Goal: Task Accomplishment & Management: Complete application form

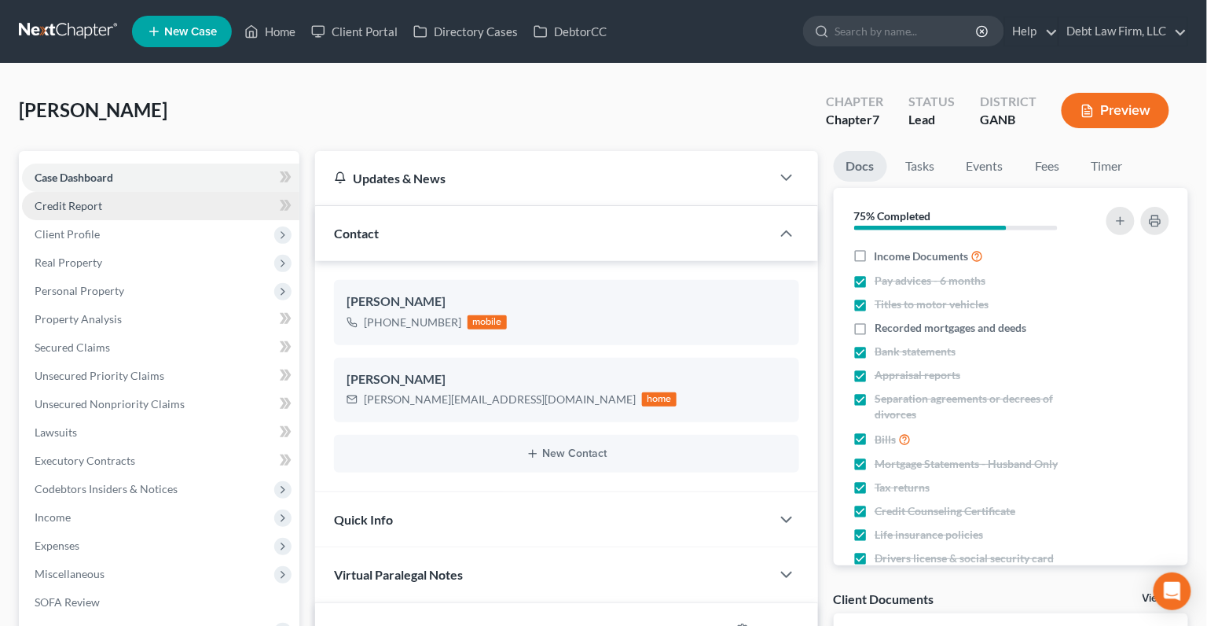
click at [155, 207] on link "Credit Report" at bounding box center [160, 206] width 277 height 28
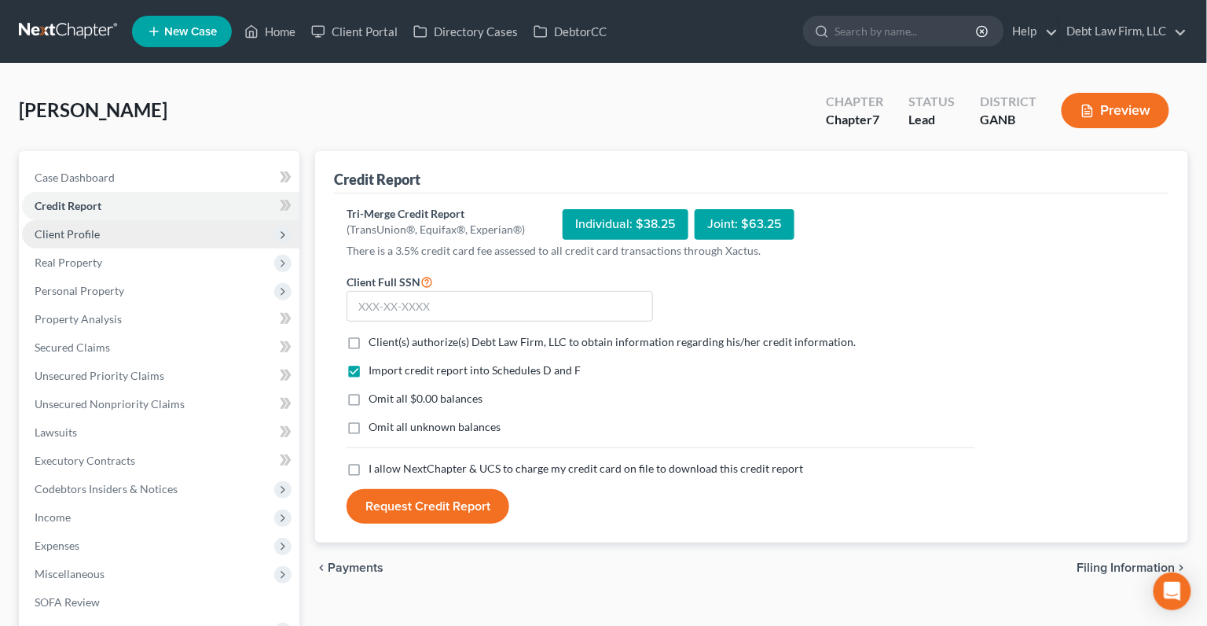
click at [159, 225] on span "Client Profile" at bounding box center [160, 234] width 277 height 28
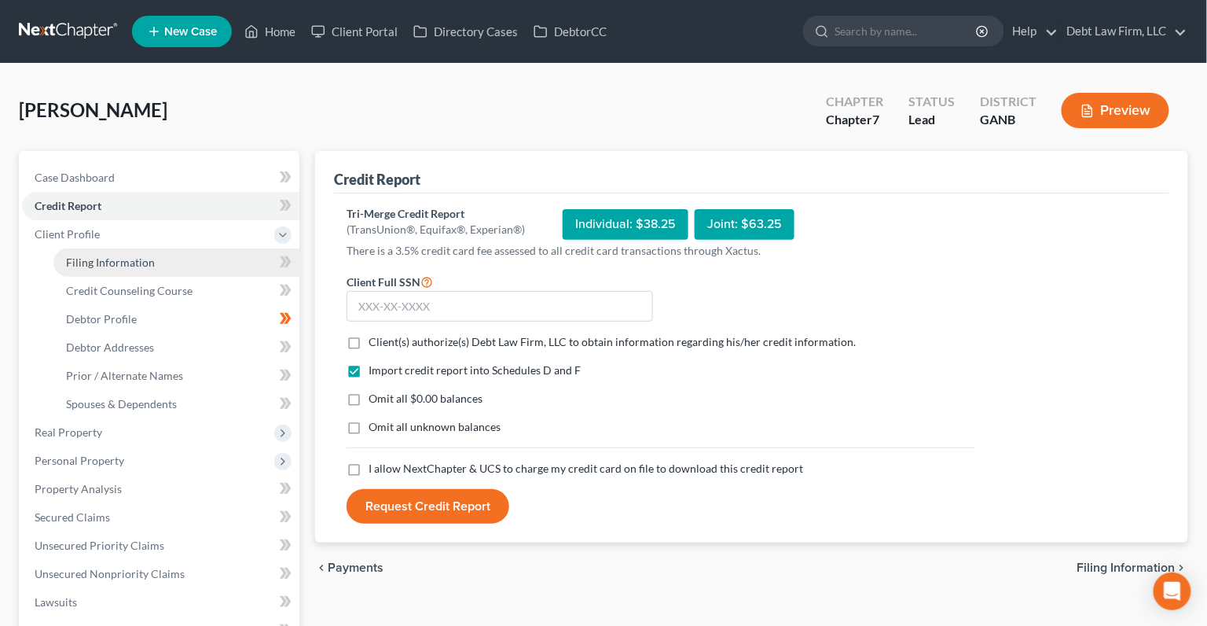
click at [258, 256] on link "Filing Information" at bounding box center [176, 262] width 246 height 28
select select "1"
select select "0"
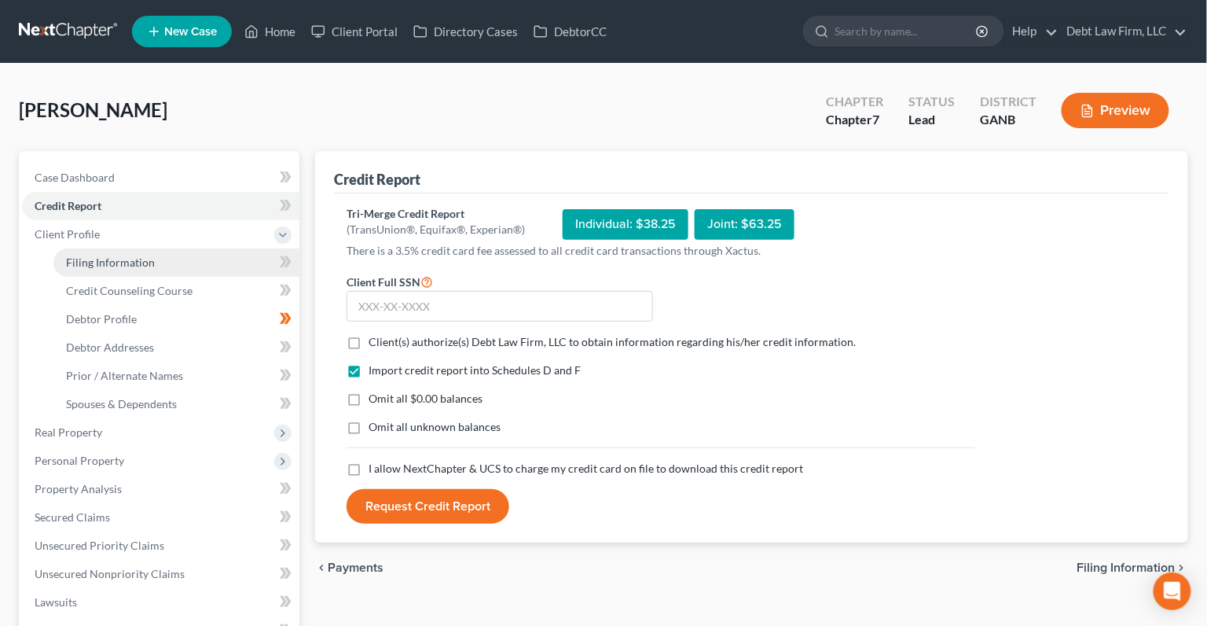
select select "10"
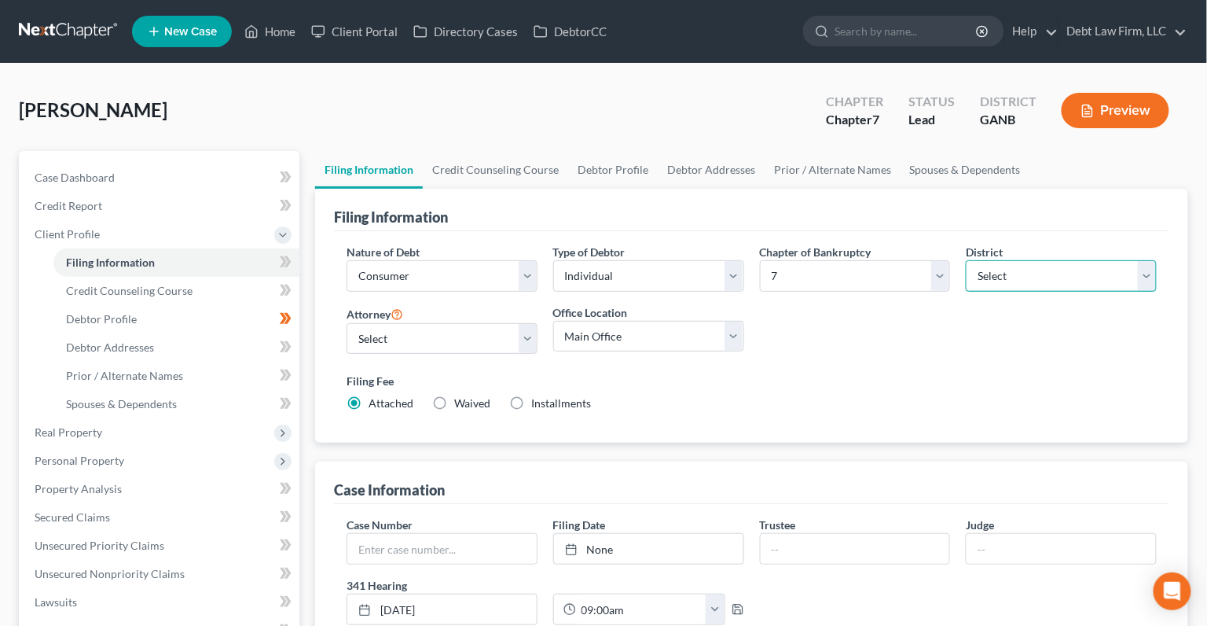
click at [1003, 272] on select "Select [US_STATE] - [GEOGRAPHIC_DATA] [US_STATE] - [GEOGRAPHIC_DATA][US_STATE] …" at bounding box center [1061, 275] width 191 height 31
click at [1025, 281] on select "Select [US_STATE] - [GEOGRAPHIC_DATA] [US_STATE] - [GEOGRAPHIC_DATA][US_STATE] …" at bounding box center [1061, 275] width 191 height 31
click at [966, 260] on select "Select [US_STATE] - [GEOGRAPHIC_DATA] [US_STATE] - [GEOGRAPHIC_DATA][US_STATE] …" at bounding box center [1061, 275] width 191 height 31
click at [1085, 263] on select "Select [US_STATE] - [GEOGRAPHIC_DATA] [US_STATE] - [GEOGRAPHIC_DATA][US_STATE] …" at bounding box center [1061, 275] width 191 height 31
select select "45"
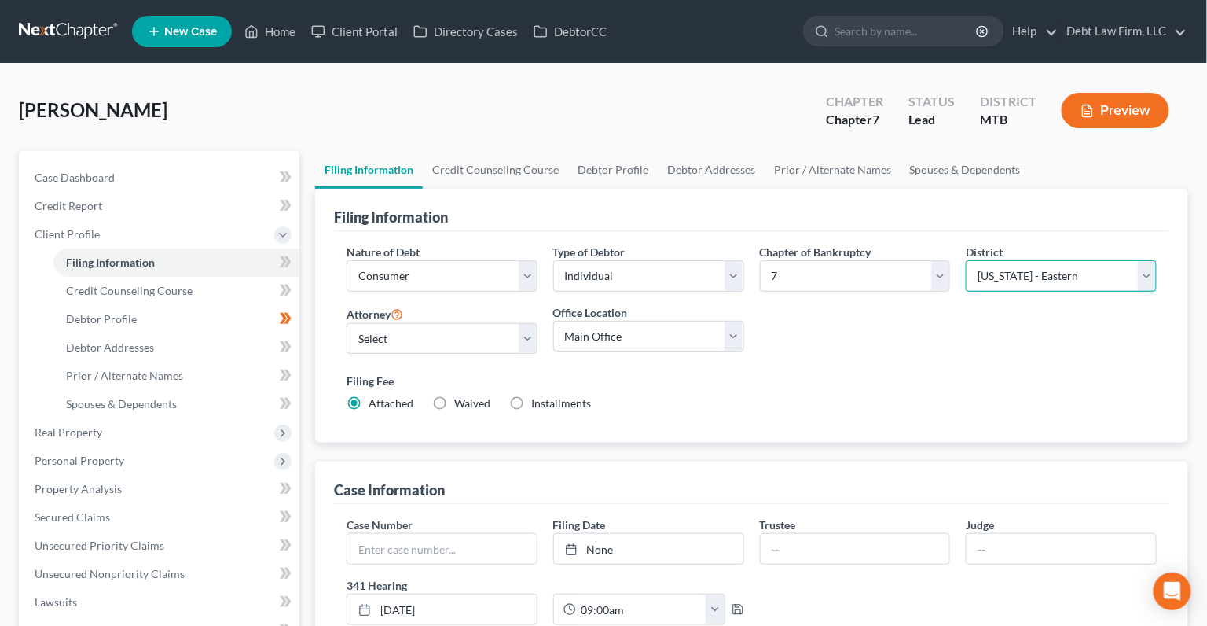
click at [966, 260] on select "Select [US_STATE] - [GEOGRAPHIC_DATA] [US_STATE] - [GEOGRAPHIC_DATA][US_STATE] …" at bounding box center [1061, 275] width 191 height 31
click at [782, 273] on select "Select 7 11 12 13" at bounding box center [855, 275] width 191 height 31
select select "3"
click at [760, 260] on select "Select 7 11 12 13" at bounding box center [855, 275] width 191 height 31
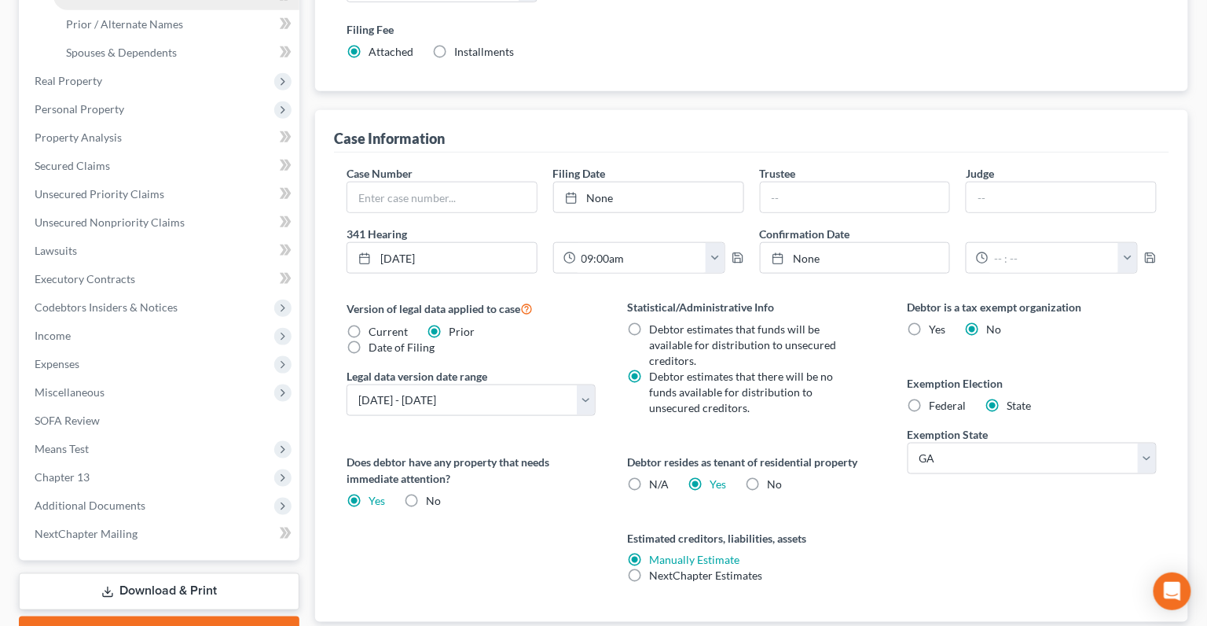
scroll to position [352, 0]
click at [181, 465] on span "Chapter 13" at bounding box center [160, 476] width 277 height 28
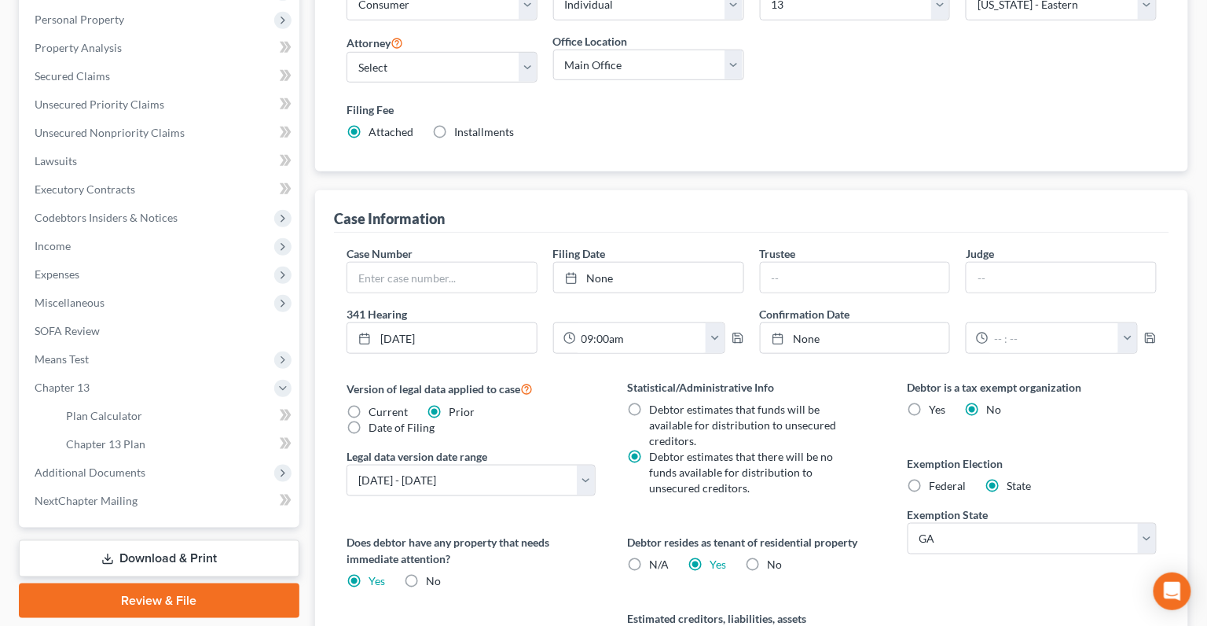
scroll to position [273, 0]
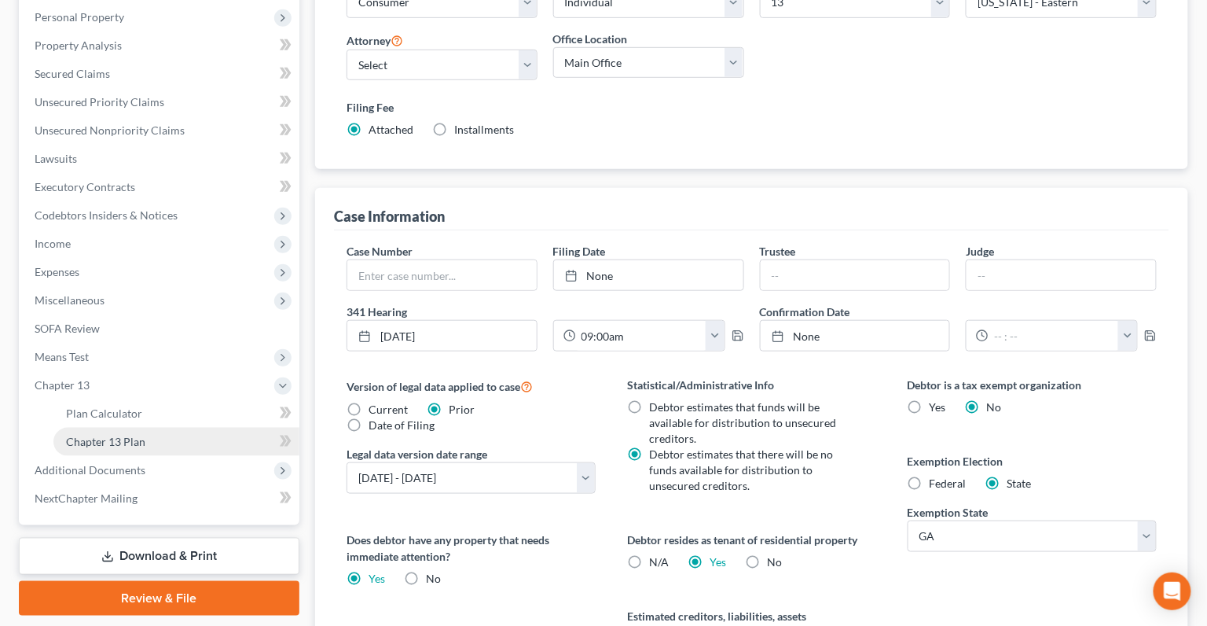
click at [181, 445] on link "Chapter 13 Plan" at bounding box center [176, 442] width 246 height 28
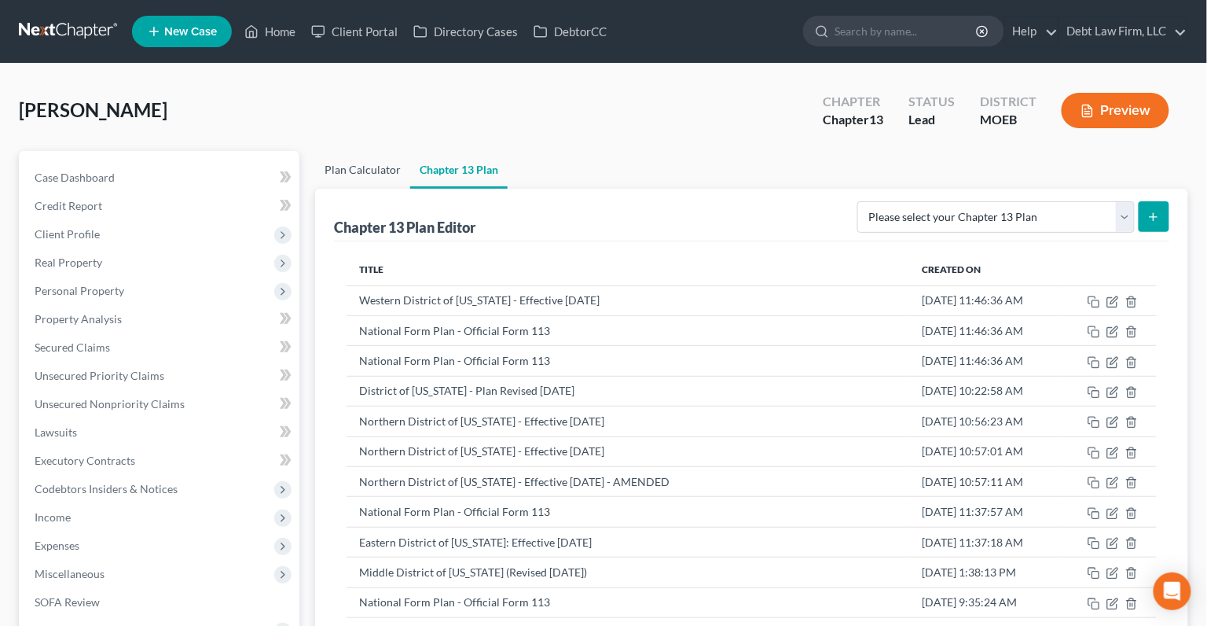
click at [369, 173] on link "Plan Calculator" at bounding box center [362, 170] width 95 height 38
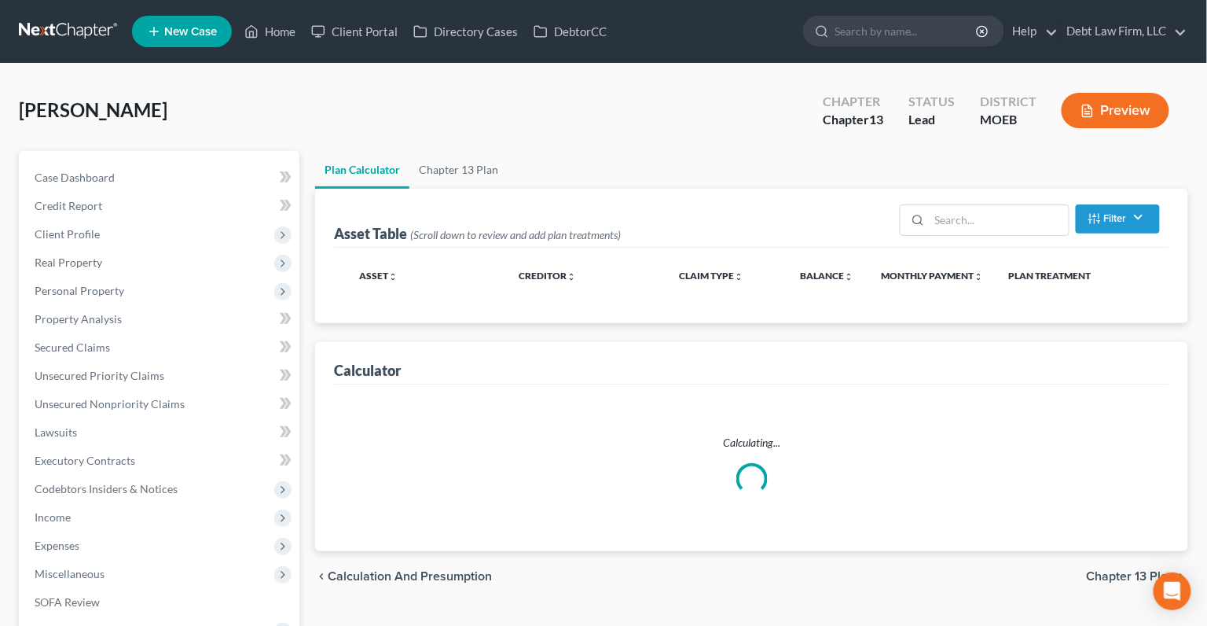
select select "47"
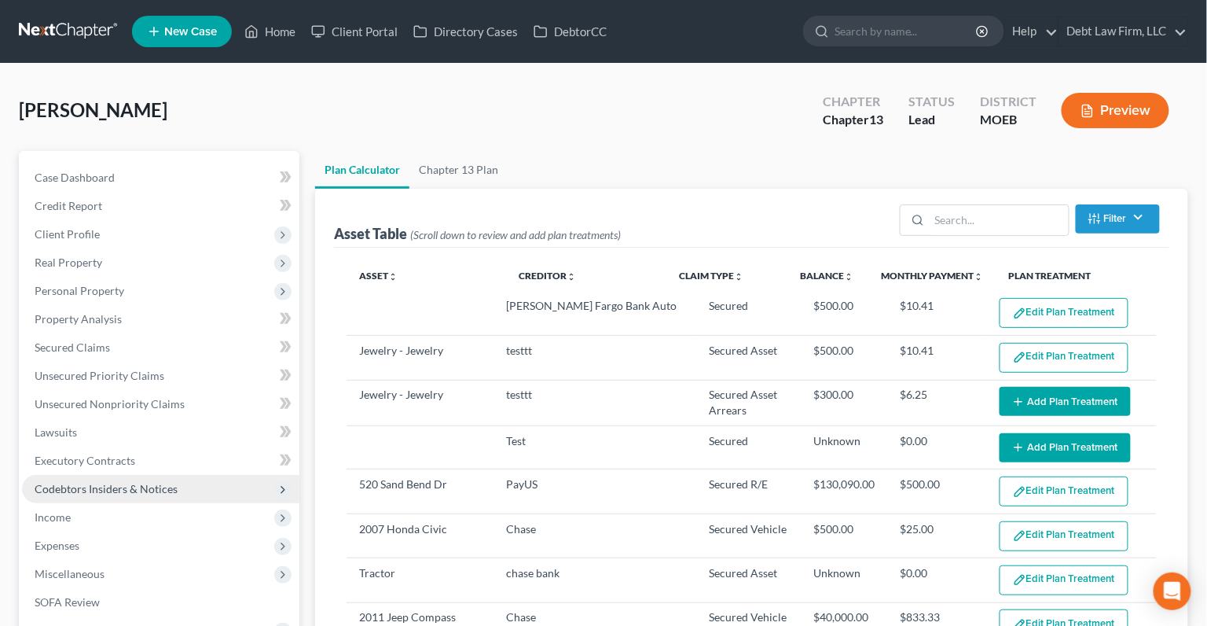
select select "47"
click at [475, 174] on link "Chapter 13 Plan" at bounding box center [458, 170] width 98 height 38
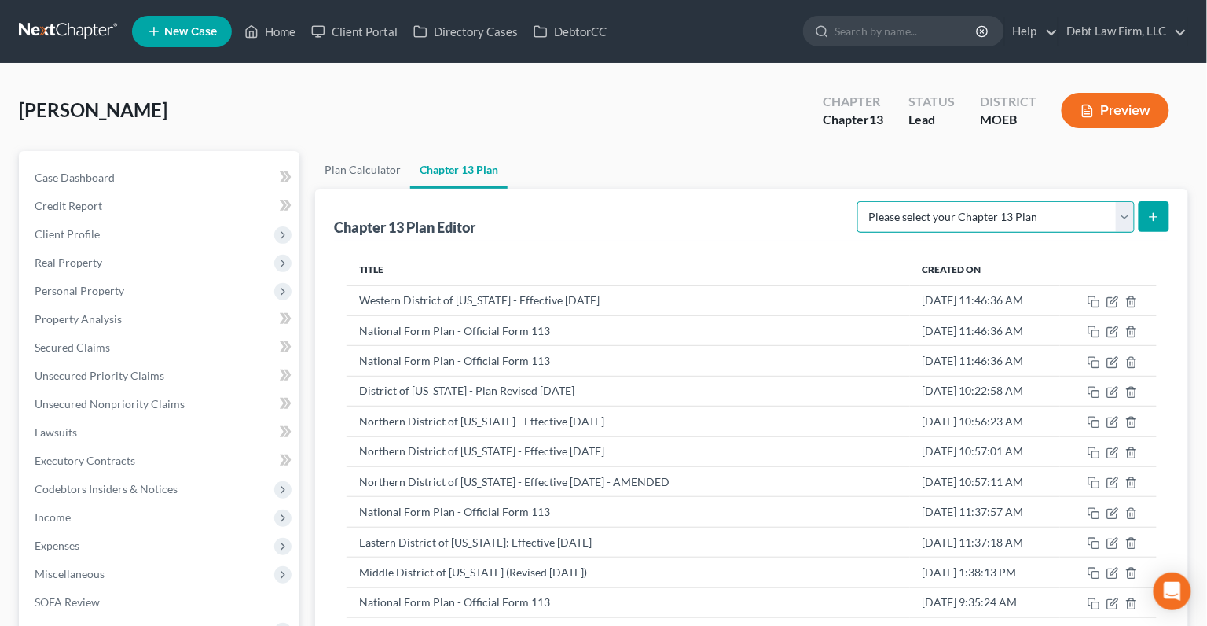
click at [1065, 213] on select "Please select your Chapter 13 Plan Eastern District of [US_STATE] Eastern Distr…" at bounding box center [995, 216] width 277 height 31
select select "4"
click at [868, 201] on select "Please select your Chapter 13 Plan Eastern District of [US_STATE] Eastern Distr…" at bounding box center [995, 216] width 277 height 31
click at [1161, 225] on button "submit" at bounding box center [1154, 216] width 31 height 31
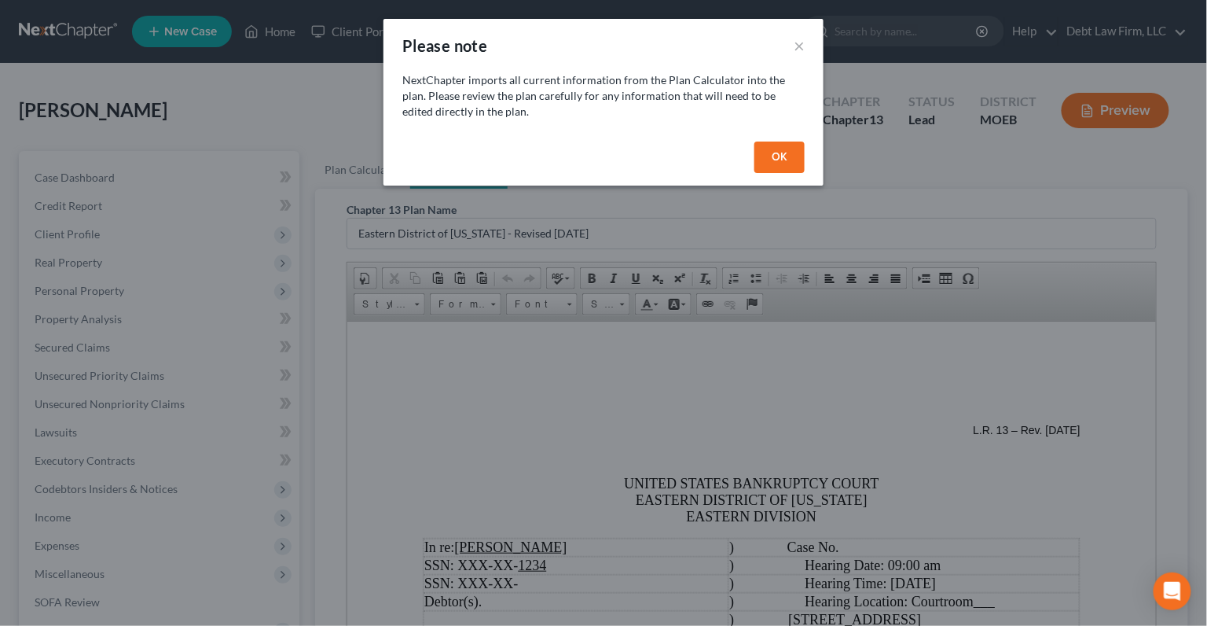
click at [770, 161] on button "OK" at bounding box center [779, 156] width 50 height 31
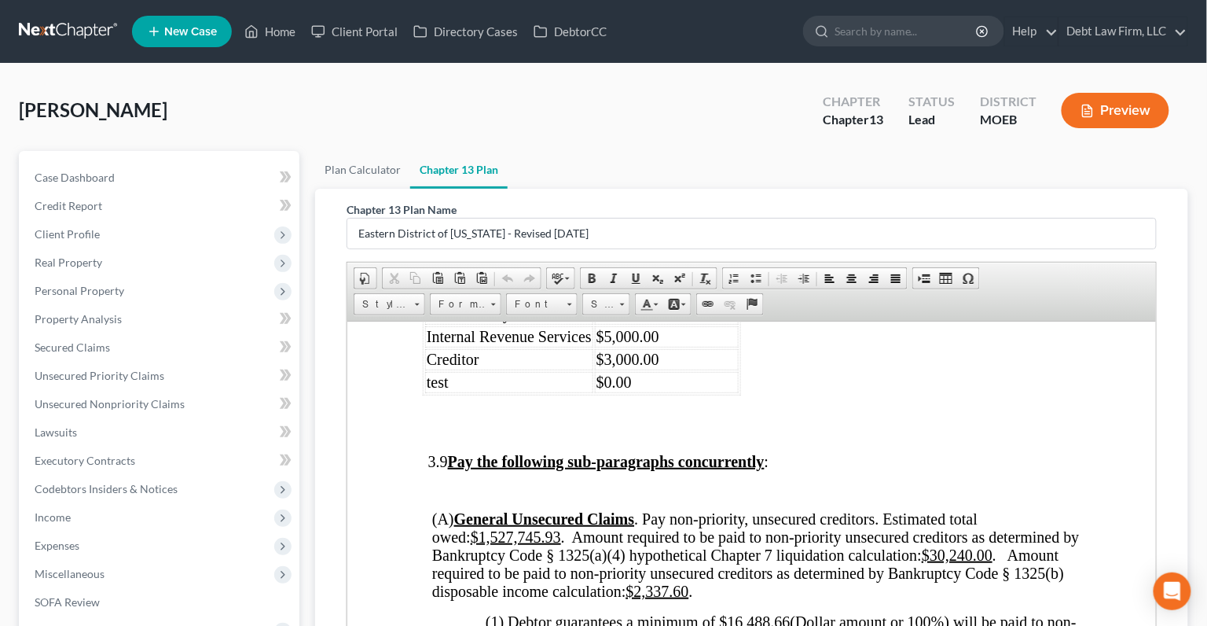
scroll to position [4474, 0]
